Goal: Information Seeking & Learning: Learn about a topic

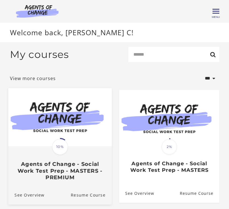
scroll to position [27, 0]
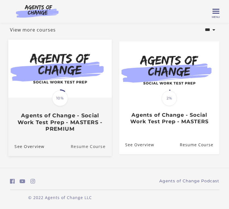
click at [89, 147] on link "Resume Course" at bounding box center [91, 146] width 41 height 19
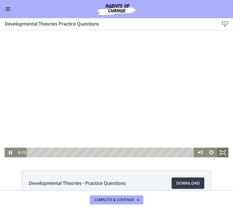
click at [225, 155] on icon "Fullscreen" at bounding box center [225, 154] width 1 height 1
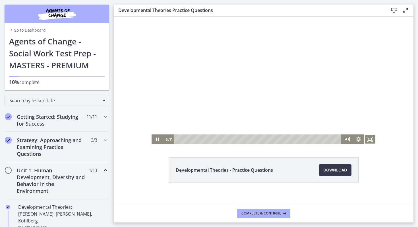
click at [191, 74] on div at bounding box center [264, 80] width 224 height 127
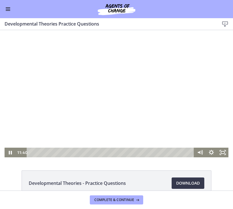
click at [93, 98] on div at bounding box center [117, 93] width 224 height 127
click at [95, 107] on div at bounding box center [117, 93] width 224 height 127
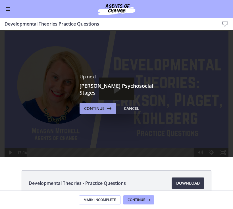
click at [97, 110] on button "Continue" at bounding box center [98, 108] width 36 height 11
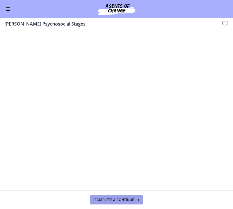
click at [107, 202] on span "Complete & continue" at bounding box center [114, 200] width 40 height 5
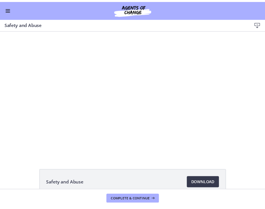
scroll to position [189, 0]
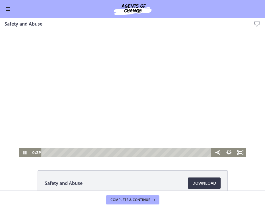
click at [144, 73] on div at bounding box center [132, 93] width 226 height 127
click at [94, 67] on div at bounding box center [132, 93] width 226 height 127
click at [109, 119] on div at bounding box center [132, 93] width 226 height 127
click at [149, 103] on div at bounding box center [132, 93] width 226 height 127
click at [136, 81] on div at bounding box center [132, 93] width 226 height 127
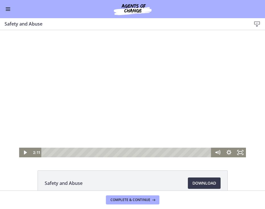
click at [204, 113] on div at bounding box center [132, 93] width 226 height 127
click at [134, 97] on div at bounding box center [132, 93] width 226 height 127
click at [137, 94] on div at bounding box center [132, 93] width 226 height 127
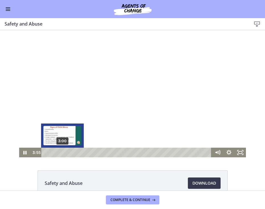
click at [59, 153] on div "3:00" at bounding box center [127, 153] width 163 height 10
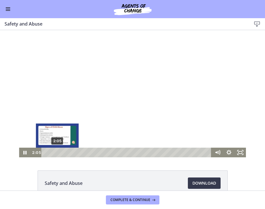
click at [55, 152] on div "2:05" at bounding box center [127, 153] width 163 height 10
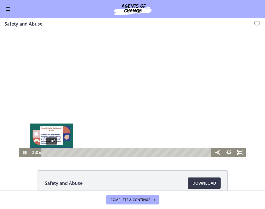
click at [50, 151] on div "1:05" at bounding box center [127, 153] width 163 height 10
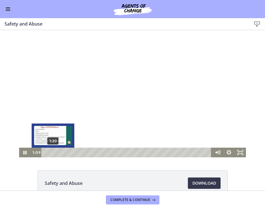
click at [51, 152] on div "Playbar" at bounding box center [51, 152] width 3 height 3
click at [53, 152] on div "Playbar" at bounding box center [54, 152] width 3 height 3
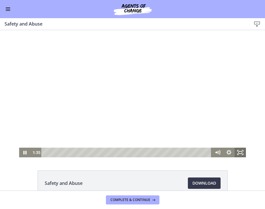
click at [233, 155] on div "Click for sound @keyframes VOLUME_SMALL_WAVE_FLASH { 0% { opacity: 0; } 33% { o…" at bounding box center [132, 93] width 265 height 127
click at [124, 88] on div at bounding box center [132, 93] width 226 height 127
click at [197, 84] on div at bounding box center [132, 93] width 226 height 127
click at [129, 103] on div at bounding box center [132, 93] width 226 height 127
click at [166, 108] on div at bounding box center [132, 93] width 226 height 127
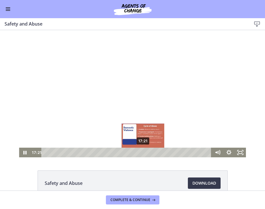
click at [141, 153] on div "17:21" at bounding box center [127, 153] width 163 height 10
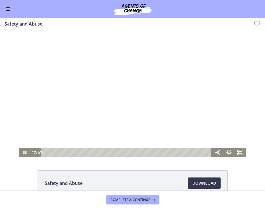
click at [125, 137] on div at bounding box center [132, 93] width 226 height 127
click at [138, 88] on div at bounding box center [132, 93] width 226 height 127
click at [169, 74] on div at bounding box center [132, 93] width 226 height 127
click at [106, 76] on div at bounding box center [132, 93] width 226 height 127
click at [168, 61] on div at bounding box center [132, 93] width 226 height 127
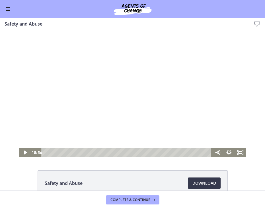
click at [199, 119] on div at bounding box center [132, 93] width 226 height 127
click at [130, 90] on div at bounding box center [132, 93] width 226 height 127
click at [221, 110] on div at bounding box center [132, 93] width 226 height 127
click at [184, 104] on div at bounding box center [132, 93] width 226 height 127
click at [189, 55] on div at bounding box center [132, 93] width 226 height 127
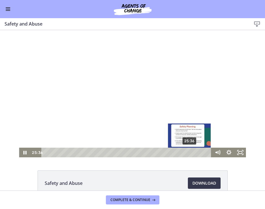
click at [188, 151] on div "25:36" at bounding box center [127, 153] width 163 height 10
click at [189, 152] on div "25:45" at bounding box center [127, 153] width 163 height 10
click at [190, 153] on div "Playbar" at bounding box center [191, 152] width 3 height 3
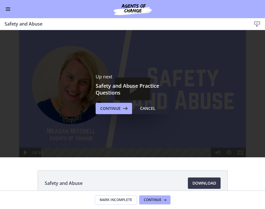
scroll to position [0, 0]
click at [114, 108] on span "Continue" at bounding box center [110, 108] width 20 height 7
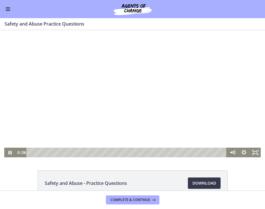
click at [164, 135] on div at bounding box center [132, 93] width 257 height 127
click at [173, 113] on div at bounding box center [132, 93] width 257 height 127
click at [39, 154] on div "Playbar" at bounding box center [127, 153] width 193 height 10
click at [45, 154] on div "1:51" at bounding box center [127, 153] width 193 height 10
click at [233, 151] on icon "Show settings menu" at bounding box center [244, 152] width 6 height 6
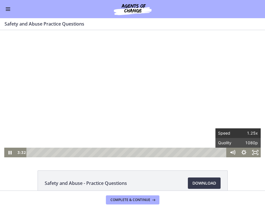
click at [233, 137] on span "1.25x" at bounding box center [248, 134] width 20 height 10
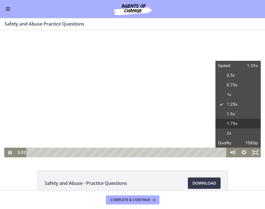
click at [233, 123] on label "1.75x" at bounding box center [238, 124] width 46 height 10
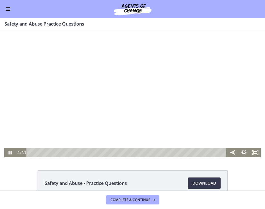
click at [220, 125] on div at bounding box center [132, 93] width 257 height 127
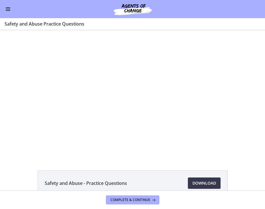
click at [220, 125] on div at bounding box center [132, 93] width 257 height 127
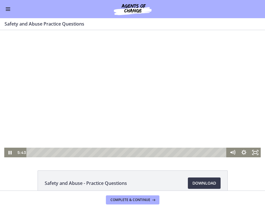
click at [151, 135] on div at bounding box center [132, 93] width 257 height 127
click at [98, 113] on div at bounding box center [132, 93] width 257 height 127
click at [115, 95] on div at bounding box center [132, 93] width 257 height 127
click at [111, 86] on div at bounding box center [132, 93] width 257 height 127
click at [90, 106] on div at bounding box center [132, 93] width 257 height 127
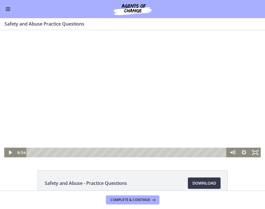
click at [127, 104] on div at bounding box center [132, 93] width 257 height 127
click at [128, 104] on div at bounding box center [132, 93] width 257 height 127
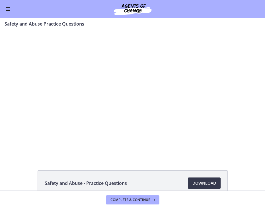
click at [128, 104] on div at bounding box center [132, 93] width 257 height 127
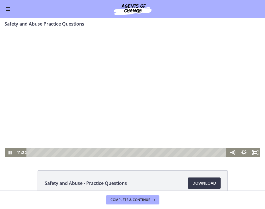
scroll to position [189, 0]
click at [102, 73] on div at bounding box center [132, 93] width 257 height 127
click at [102, 100] on div at bounding box center [132, 93] width 257 height 127
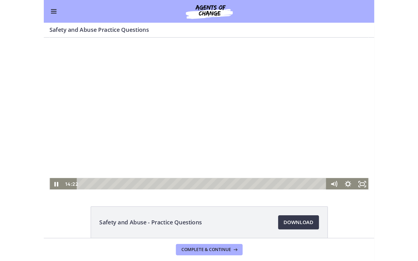
scroll to position [9, 0]
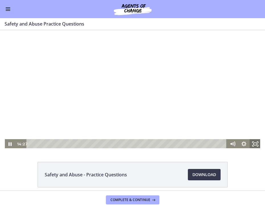
click at [256, 147] on icon "Fullscreen" at bounding box center [254, 144] width 11 height 10
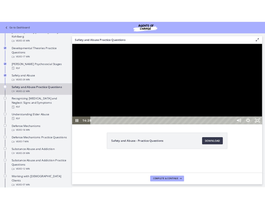
scroll to position [191, 0]
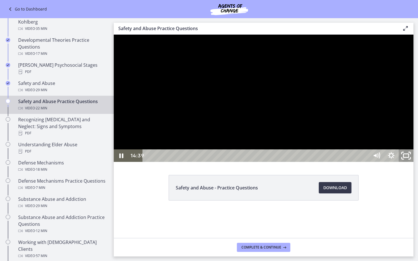
click at [265, 164] on icon "Unfullscreen" at bounding box center [406, 156] width 18 height 15
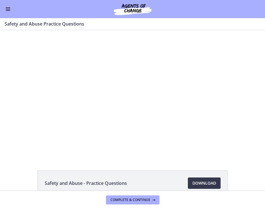
scroll to position [216, 0]
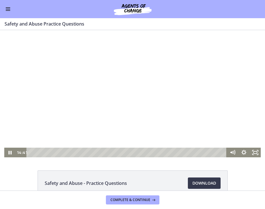
click at [126, 131] on div at bounding box center [132, 93] width 257 height 127
click at [81, 100] on div at bounding box center [132, 93] width 257 height 127
click at [128, 69] on div at bounding box center [132, 93] width 257 height 127
click at [101, 113] on div at bounding box center [132, 93] width 257 height 127
click at [101, 109] on div at bounding box center [132, 93] width 257 height 127
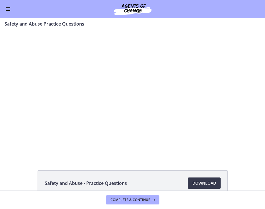
click at [101, 109] on div at bounding box center [132, 93] width 257 height 127
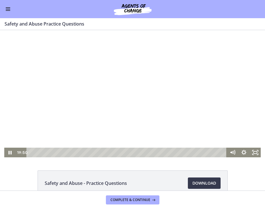
click at [203, 44] on div at bounding box center [132, 93] width 257 height 127
click at [82, 108] on div at bounding box center [132, 93] width 257 height 127
click at [242, 153] on icon "Show settings menu" at bounding box center [244, 153] width 14 height 12
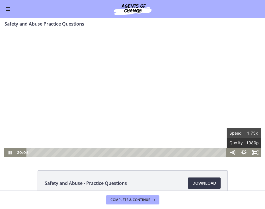
click at [246, 144] on span "1080p" at bounding box center [251, 143] width 14 height 10
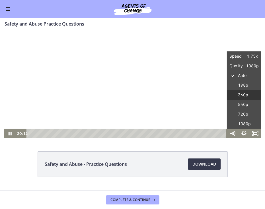
scroll to position [18, 0]
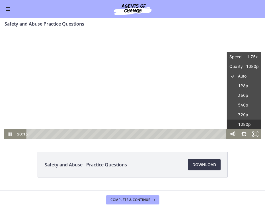
click at [244, 125] on label "1080p" at bounding box center [243, 125] width 34 height 10
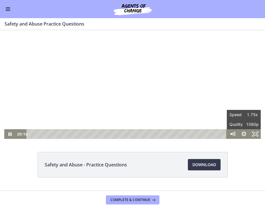
click at [228, 68] on div at bounding box center [132, 75] width 257 height 127
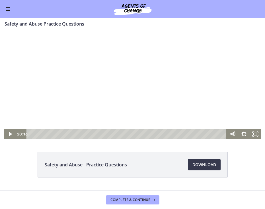
click at [231, 69] on div at bounding box center [132, 75] width 257 height 127
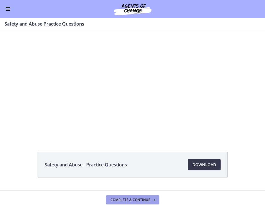
click at [146, 203] on button "Complete & continue" at bounding box center [132, 200] width 53 height 9
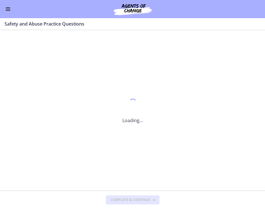
scroll to position [0, 0]
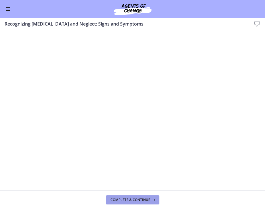
click at [144, 201] on span "Complete & continue" at bounding box center [130, 200] width 40 height 5
click at [132, 197] on button "Complete & continue" at bounding box center [132, 200] width 53 height 9
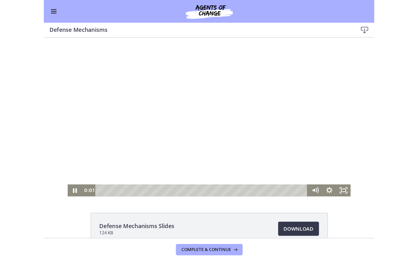
scroll to position [5, 0]
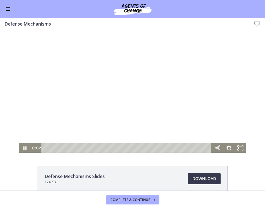
click at [162, 104] on div at bounding box center [132, 89] width 226 height 127
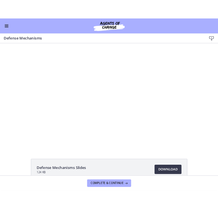
scroll to position [312, 0]
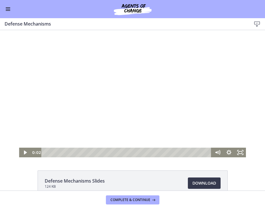
click at [114, 89] on div at bounding box center [132, 93] width 226 height 127
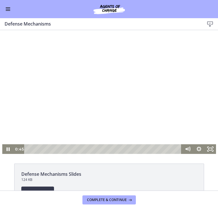
scroll to position [24, 0]
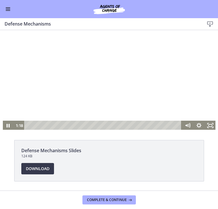
click at [155, 92] on div at bounding box center [109, 70] width 214 height 120
click at [171, 85] on div at bounding box center [109, 70] width 214 height 120
click at [164, 89] on div at bounding box center [109, 70] width 214 height 120
click at [170, 85] on div at bounding box center [109, 70] width 214 height 120
click at [104, 77] on div at bounding box center [109, 70] width 214 height 120
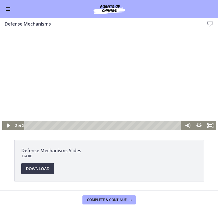
click at [116, 81] on div at bounding box center [109, 70] width 214 height 120
click at [56, 126] on div "Playbar" at bounding box center [103, 126] width 151 height 10
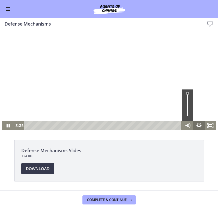
click at [196, 126] on icon "Show settings menu" at bounding box center [198, 126] width 11 height 10
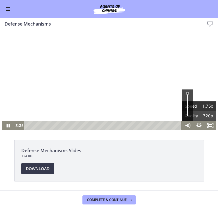
click at [199, 104] on span "1.75x" at bounding box center [206, 107] width 14 height 10
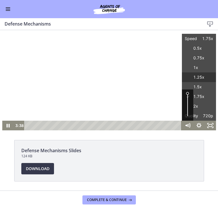
click at [199, 77] on label "1.25x" at bounding box center [199, 78] width 34 height 10
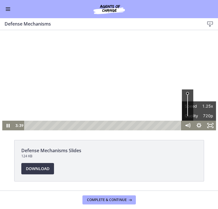
click at [120, 103] on div at bounding box center [109, 70] width 214 height 120
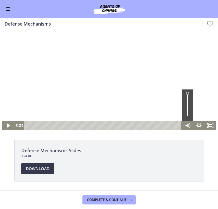
click at [175, 96] on div at bounding box center [109, 70] width 214 height 120
click at [163, 81] on div at bounding box center [109, 70] width 214 height 120
click at [77, 60] on div at bounding box center [109, 70] width 214 height 120
click at [117, 88] on div at bounding box center [109, 70] width 214 height 120
click at [136, 88] on div at bounding box center [109, 70] width 214 height 120
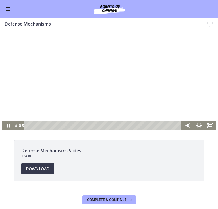
click at [133, 116] on div at bounding box center [109, 70] width 214 height 120
click at [184, 106] on div at bounding box center [109, 70] width 214 height 120
click at [69, 89] on div at bounding box center [109, 70] width 214 height 120
click at [174, 98] on div at bounding box center [109, 70] width 214 height 120
click at [155, 74] on div at bounding box center [109, 70] width 214 height 120
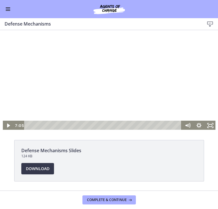
click at [153, 69] on div at bounding box center [109, 70] width 214 height 120
click at [116, 71] on div at bounding box center [109, 70] width 214 height 120
click at [110, 78] on div at bounding box center [109, 70] width 214 height 120
click at [143, 87] on div at bounding box center [109, 70] width 214 height 120
click at [123, 90] on div at bounding box center [109, 70] width 214 height 120
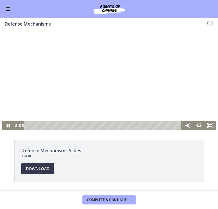
click at [139, 96] on div at bounding box center [109, 70] width 214 height 120
click at [142, 92] on div at bounding box center [109, 70] width 214 height 120
click at [170, 81] on div at bounding box center [109, 70] width 214 height 120
click at [155, 82] on div at bounding box center [109, 70] width 214 height 120
click at [109, 86] on div at bounding box center [109, 70] width 214 height 120
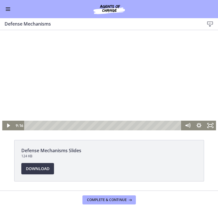
click at [106, 81] on div at bounding box center [109, 70] width 214 height 120
click at [174, 95] on div at bounding box center [109, 70] width 214 height 120
click at [176, 79] on div at bounding box center [109, 70] width 214 height 120
click at [95, 77] on div at bounding box center [109, 70] width 214 height 120
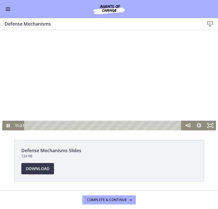
click at [174, 99] on div at bounding box center [109, 70] width 214 height 120
click at [142, 83] on div at bounding box center [109, 70] width 214 height 120
click at [149, 57] on div at bounding box center [109, 70] width 214 height 120
click at [182, 95] on div at bounding box center [109, 70] width 214 height 120
click at [87, 78] on div at bounding box center [109, 70] width 214 height 120
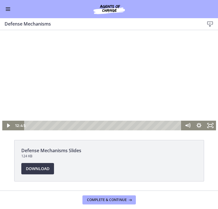
click at [84, 68] on div at bounding box center [109, 70] width 214 height 120
click at [159, 80] on div at bounding box center [109, 70] width 214 height 120
click at [118, 73] on div at bounding box center [109, 70] width 214 height 120
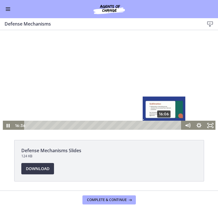
click at [162, 126] on div "16:06" at bounding box center [103, 126] width 151 height 10
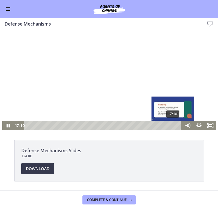
click at [172, 125] on div "17:10" at bounding box center [103, 126] width 151 height 10
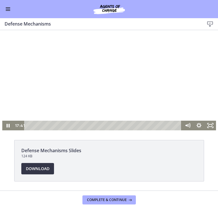
click at [40, 170] on span "Download Opens in a new window" at bounding box center [38, 169] width 24 height 7
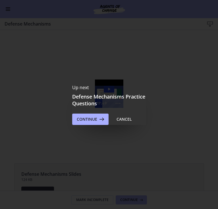
scroll to position [0, 0]
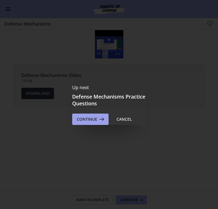
click at [89, 121] on span "Continue" at bounding box center [87, 119] width 20 height 7
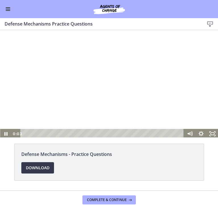
click at [100, 94] on div at bounding box center [109, 84] width 218 height 110
click at [53, 85] on div at bounding box center [109, 84] width 218 height 110
click at [107, 67] on div at bounding box center [109, 84] width 218 height 110
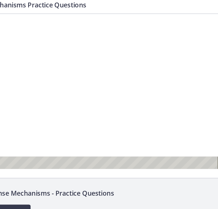
click at [50, 52] on div at bounding box center [62, 68] width 218 height 110
click at [55, 55] on div at bounding box center [62, 68] width 218 height 110
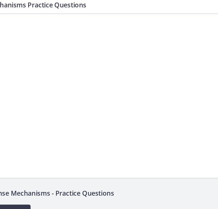
click at [55, 55] on div at bounding box center [62, 68] width 218 height 110
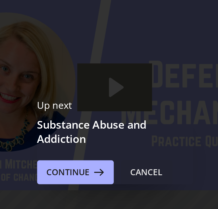
drag, startPoint x: 122, startPoint y: 89, endPoint x: 122, endPoint y: 120, distance: 30.2
click at [122, 120] on div "Cancel" at bounding box center [124, 119] width 15 height 7
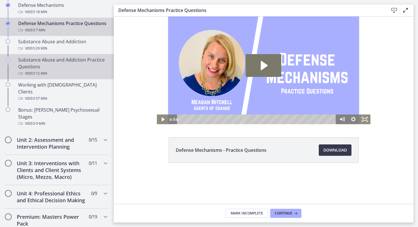
scroll to position [357, 0]
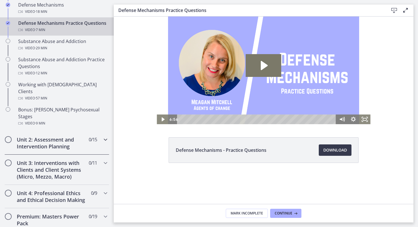
click at [51, 136] on h2 "Unit 2: Assessment and Intervention Planning" at bounding box center [51, 143] width 69 height 14
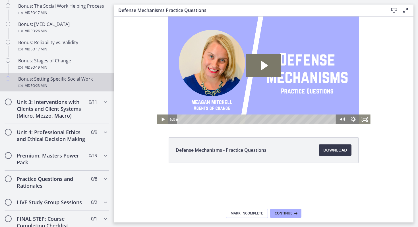
scroll to position [477, 0]
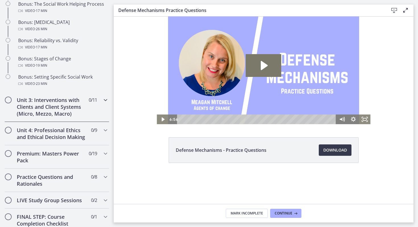
click at [55, 117] on h2 "Unit 3: Interventions with Clients and Client Systems (Micro, Mezzo, Macro)" at bounding box center [51, 106] width 69 height 20
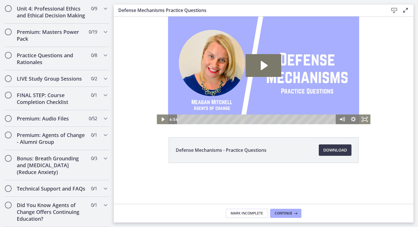
scroll to position [484, 0]
click at [50, 165] on h2 "Bonus: Breath Grounding and [MEDICAL_DATA] (Reduce Anxiety)" at bounding box center [51, 165] width 69 height 20
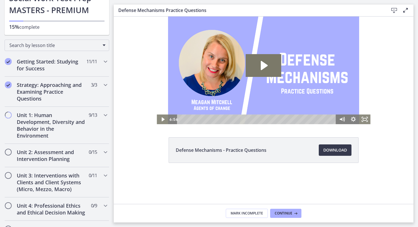
scroll to position [56, 0]
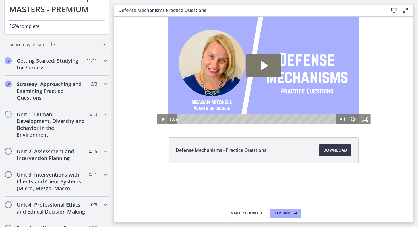
click at [28, 127] on h2 "Unit 1: Human Development, Diversity and Behavior in the Environment" at bounding box center [51, 124] width 69 height 27
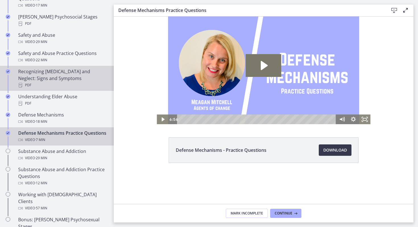
scroll to position [253, 0]
